Goal: Download file/media

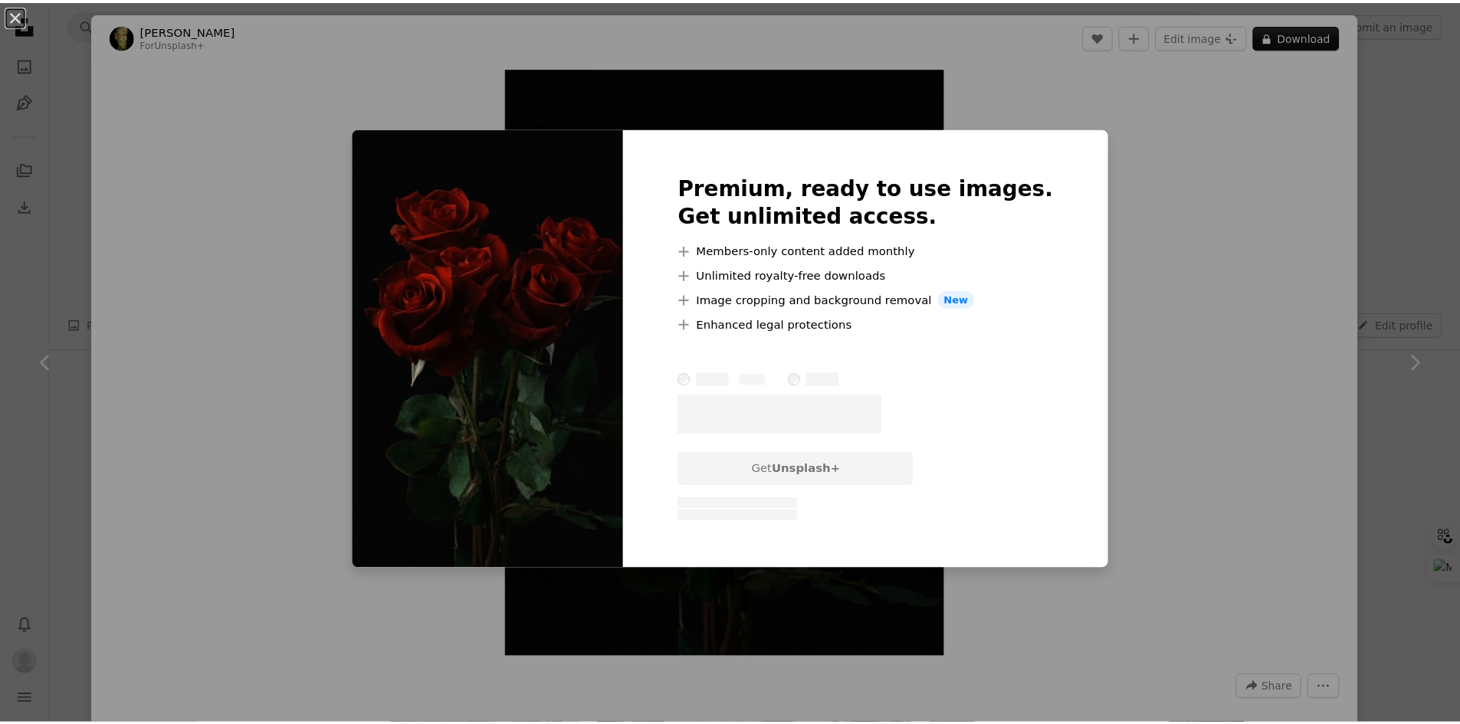
scroll to position [3067, 0]
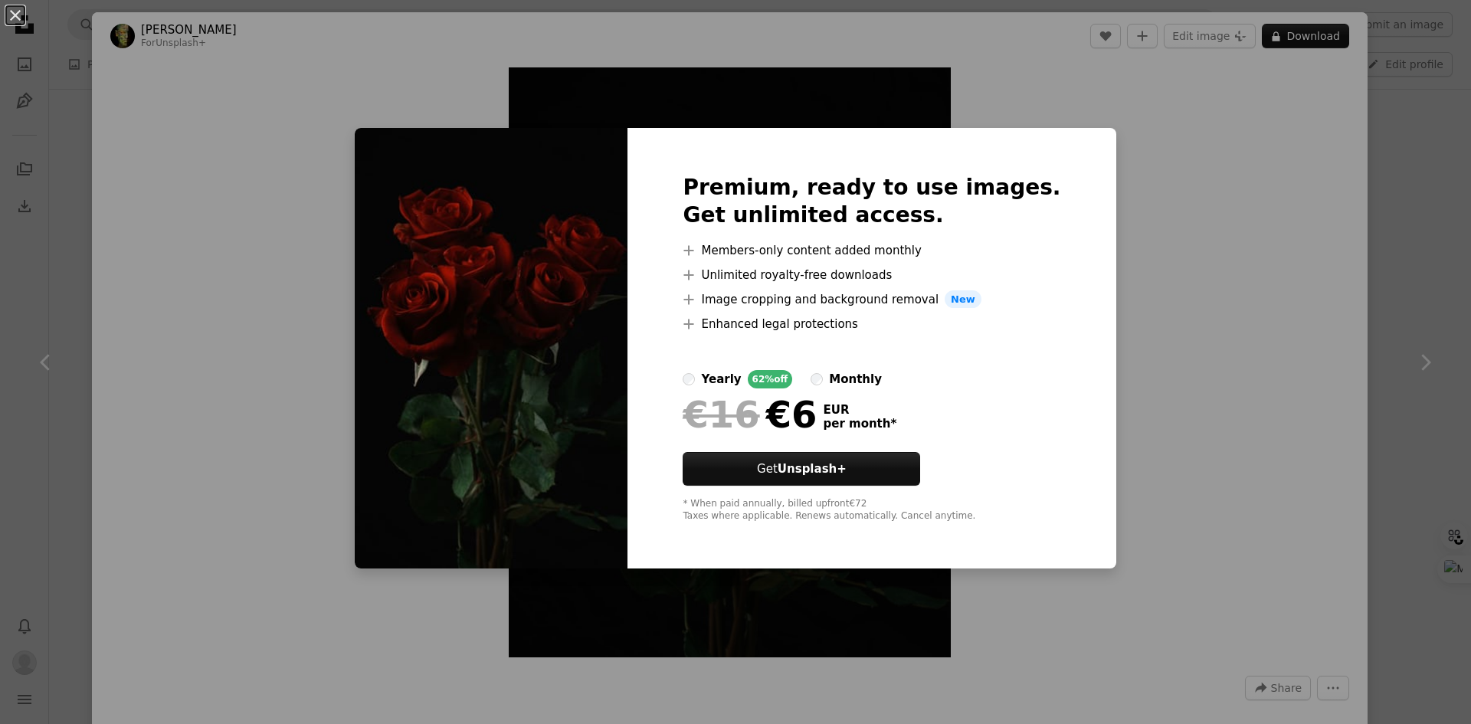
click at [1237, 225] on div "An X shape Premium, ready to use images. Get unlimited access. A plus sign Memb…" at bounding box center [735, 362] width 1471 height 724
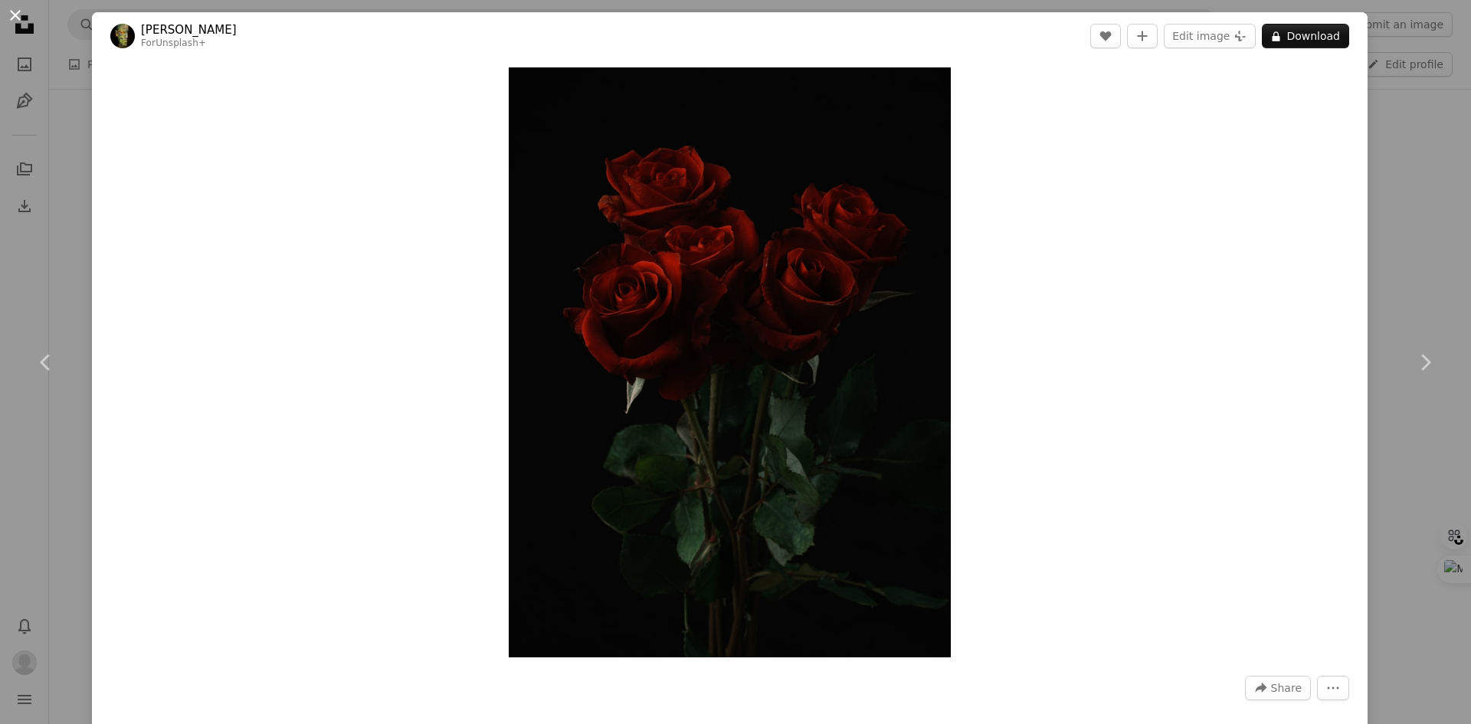
click at [16, 21] on button "An X shape" at bounding box center [15, 15] width 18 height 18
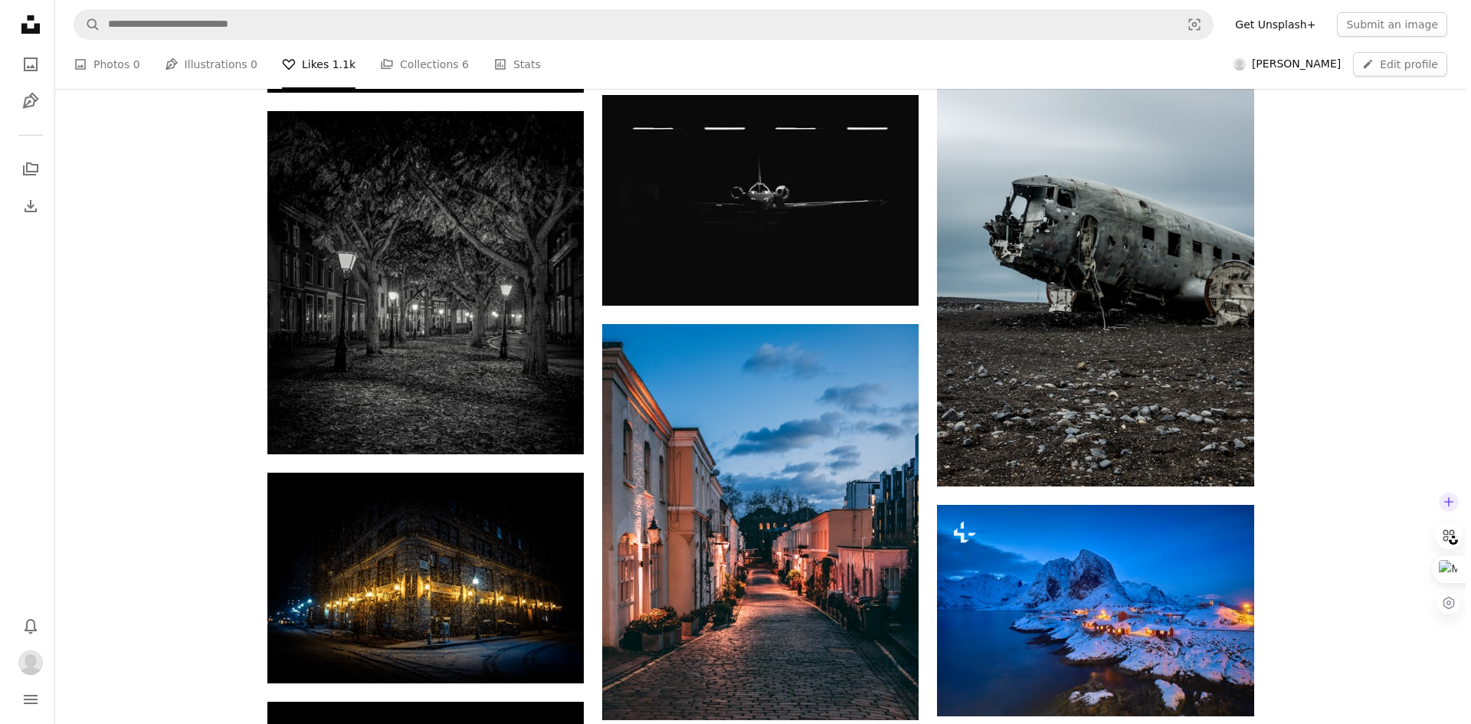
scroll to position [8459, 0]
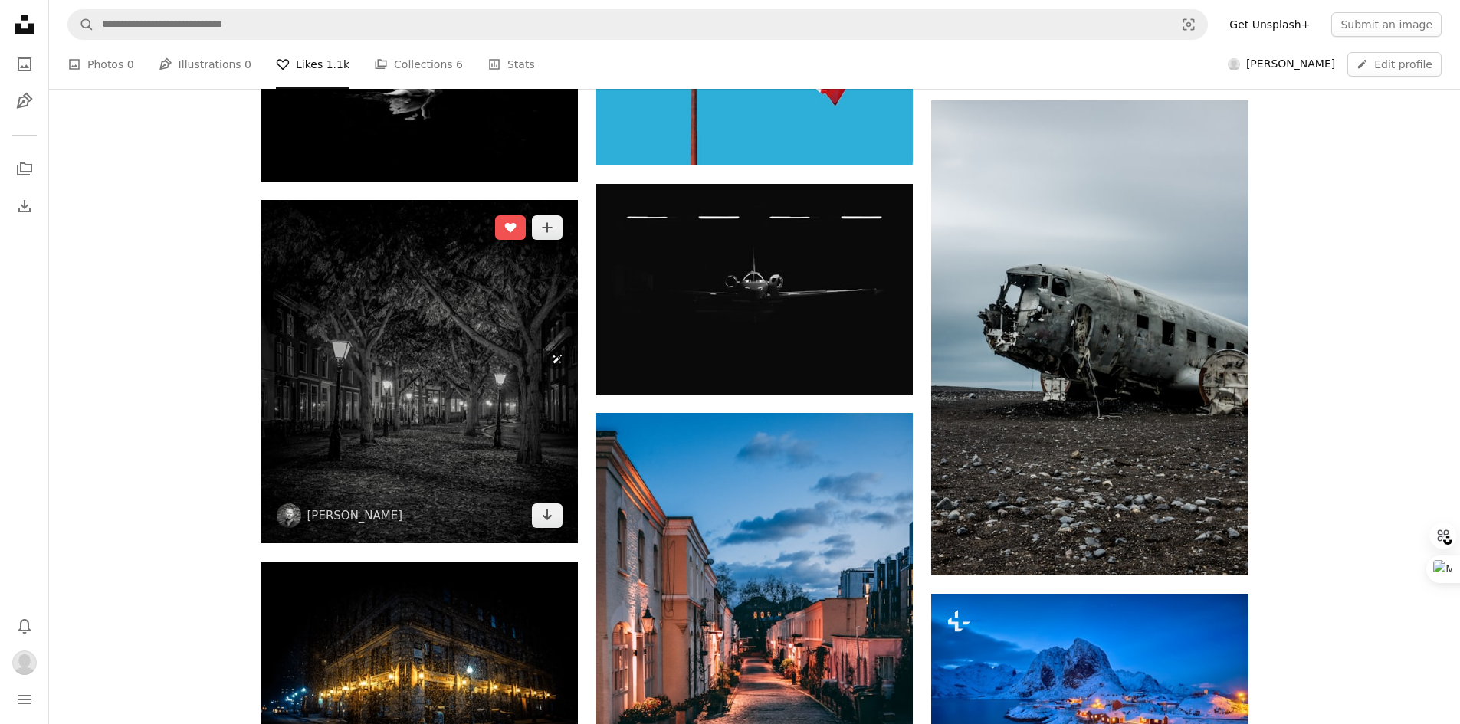
click at [380, 374] on img at bounding box center [419, 371] width 316 height 343
